Goal: Transaction & Acquisition: Subscribe to service/newsletter

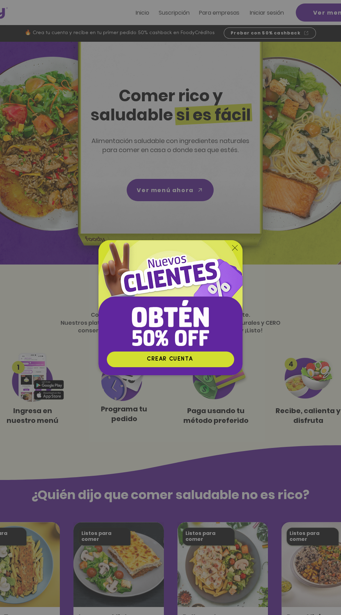
click at [201, 461] on div "Nuevos suscriptores 50% off" at bounding box center [170, 307] width 341 height 615
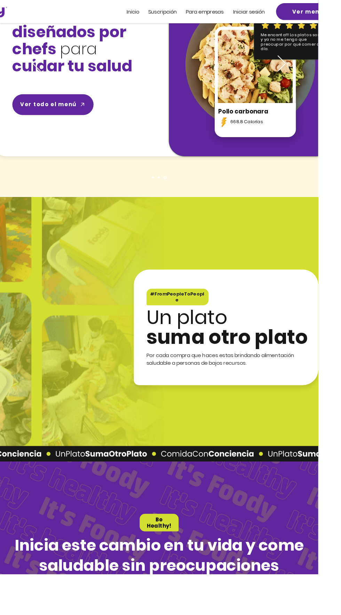
scroll to position [991, 0]
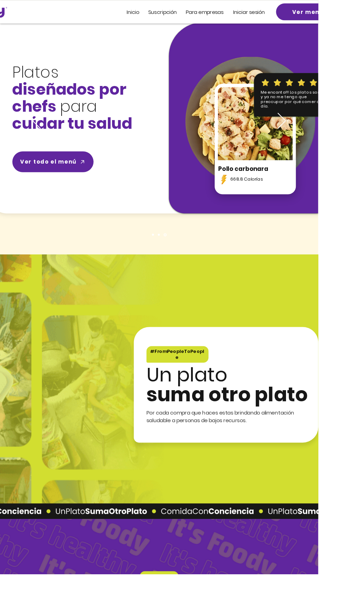
click at [240, 20] on div at bounding box center [170, 12] width 341 height 25
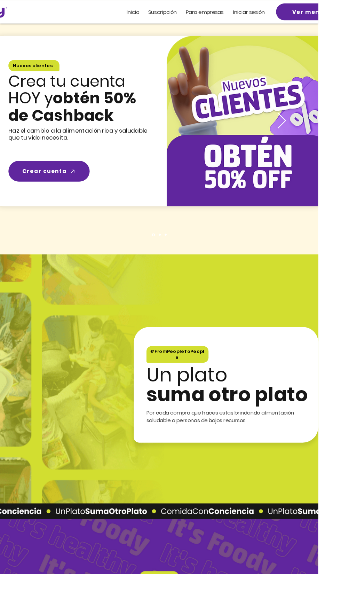
click at [203, 19] on div at bounding box center [170, 12] width 341 height 25
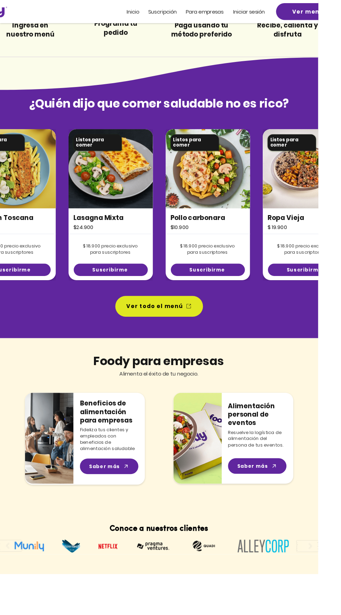
scroll to position [374, 0]
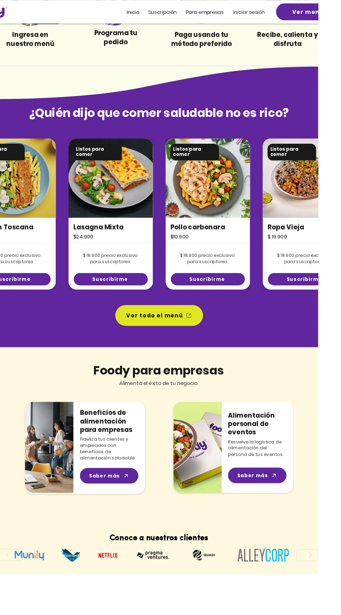
click at [168, 15] on span "Suscripción" at bounding box center [174, 13] width 31 height 8
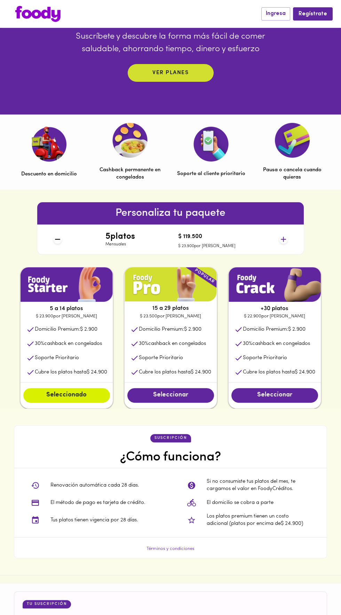
scroll to position [134, 0]
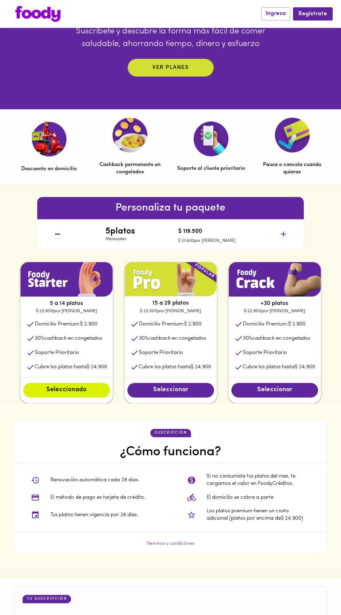
click at [143, 392] on span "Seleccionar" at bounding box center [170, 391] width 73 height 8
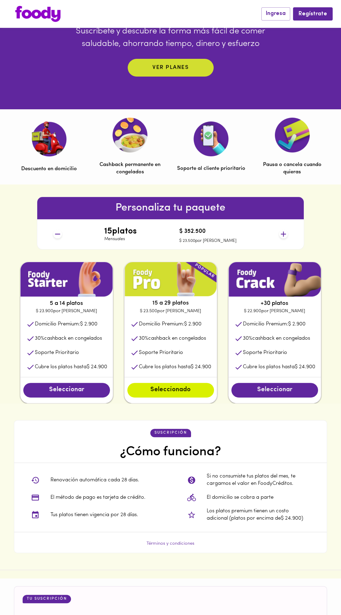
click at [293, 384] on button "Seleccionar" at bounding box center [275, 390] width 87 height 15
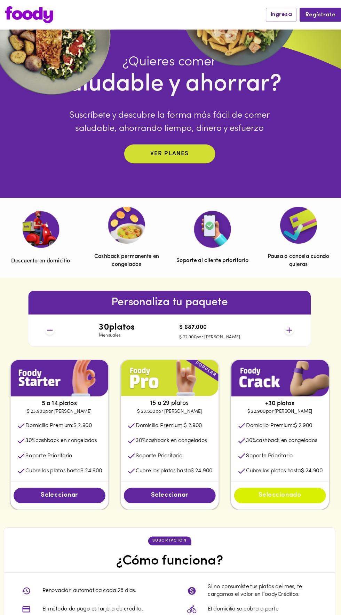
scroll to position [0, 0]
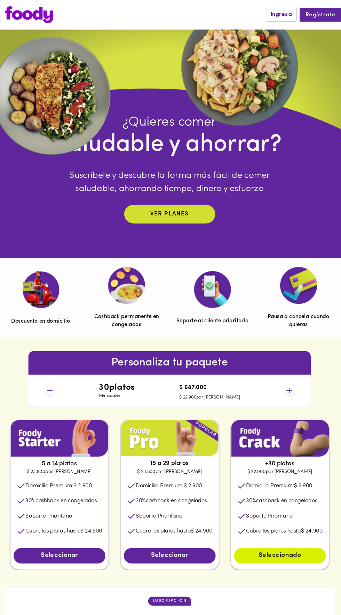
click at [27, 15] on img at bounding box center [37, 14] width 45 height 16
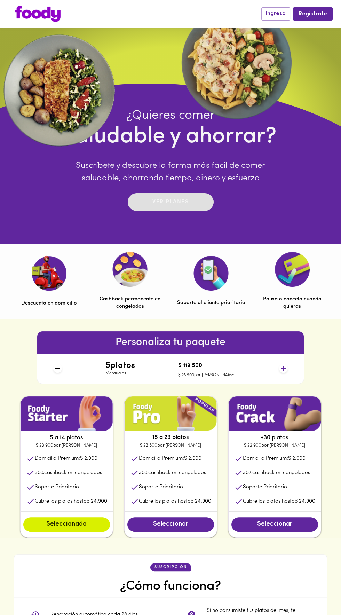
click at [164, 202] on p "Ver planes" at bounding box center [171, 202] width 36 height 8
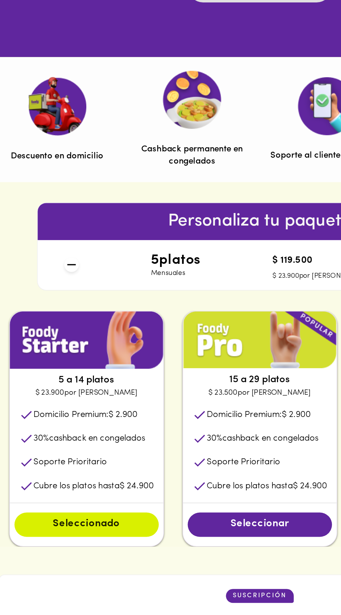
scroll to position [159, 0]
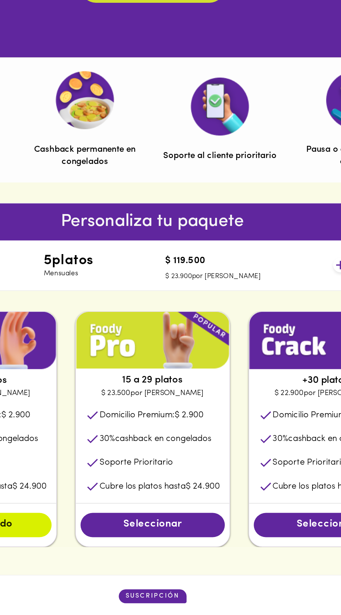
click at [139, 131] on div "Cashback permanente en congelados" at bounding box center [130, 122] width 68 height 59
click at [134, 120] on img at bounding box center [129, 110] width 35 height 35
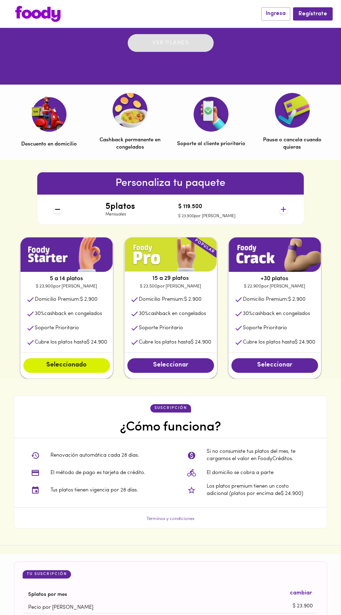
click at [177, 43] on p "Ver planes" at bounding box center [171, 43] width 36 height 8
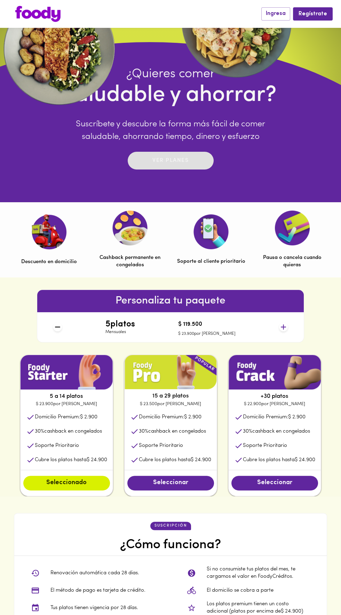
scroll to position [0, 0]
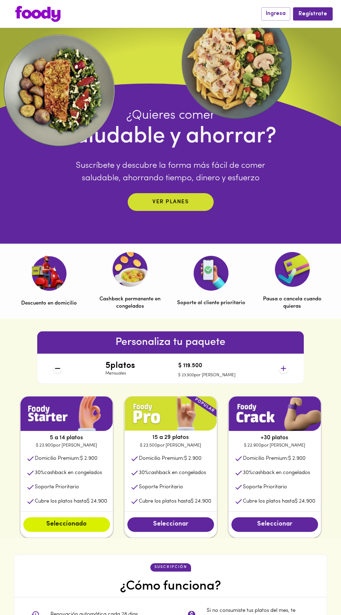
click at [40, 14] on img at bounding box center [37, 14] width 45 height 16
